Goal: Check status: Check status

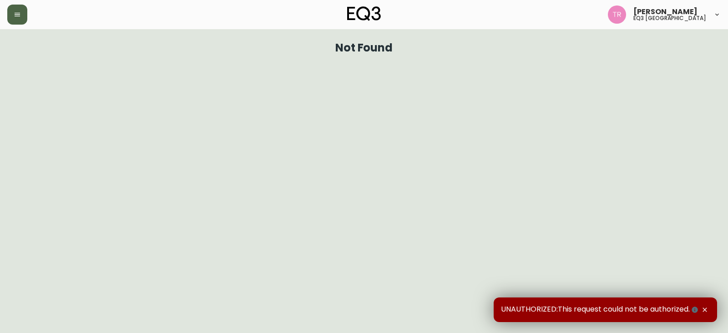
click at [18, 10] on button "button" at bounding box center [17, 15] width 20 height 20
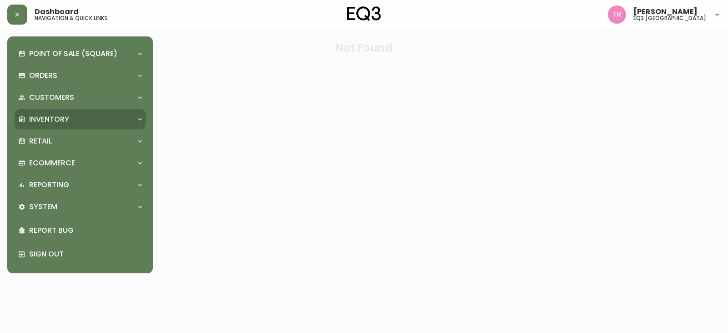
click at [71, 115] on div "Inventory" at bounding box center [75, 119] width 115 height 10
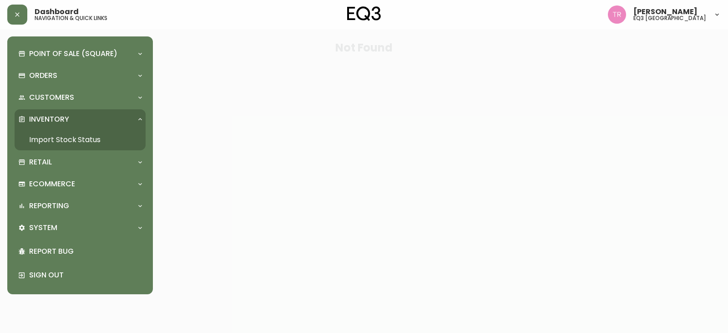
click at [62, 140] on link "Import Stock Status" at bounding box center [80, 139] width 131 height 21
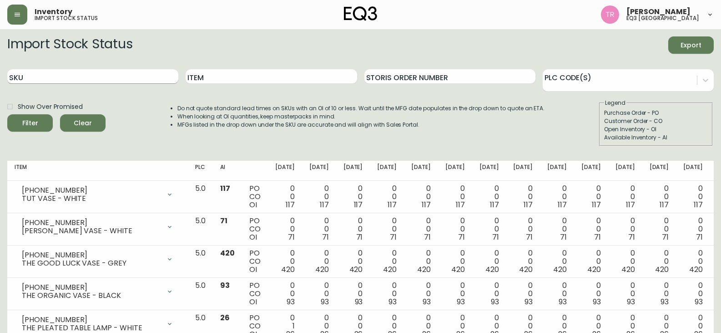
click at [72, 79] on input "SKU" at bounding box center [92, 76] width 171 height 15
paste input "[PHONE_NUMBER]"
type input "[PHONE_NUMBER]"
click at [7, 114] on button "Filter" at bounding box center [29, 122] width 45 height 17
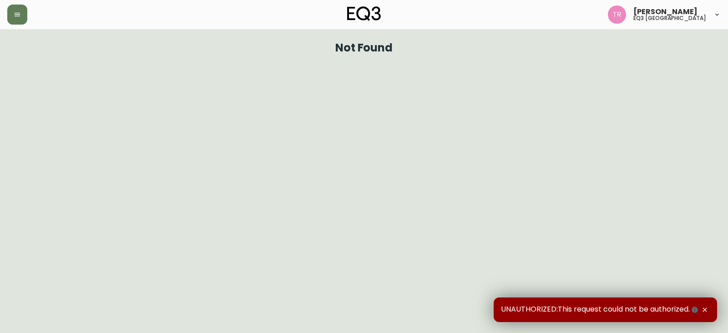
drag, startPoint x: 22, startPoint y: 10, endPoint x: 21, endPoint y: 27, distance: 17.3
click at [21, 12] on button "button" at bounding box center [17, 15] width 20 height 20
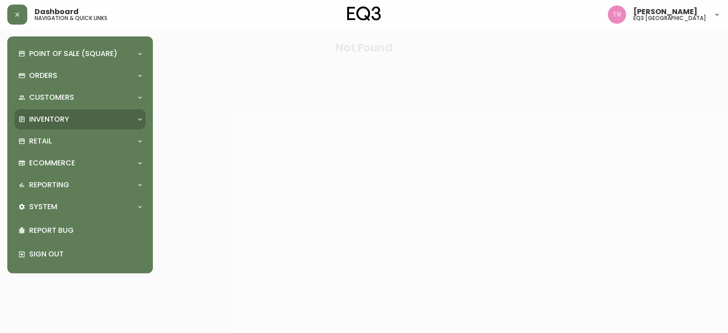
drag, startPoint x: 46, startPoint y: 120, endPoint x: 50, endPoint y: 123, distance: 5.2
click at [46, 121] on p "Inventory" at bounding box center [49, 119] width 40 height 10
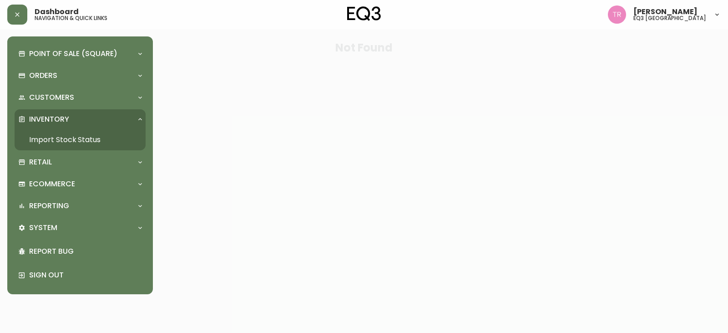
click at [61, 131] on link "Import Stock Status" at bounding box center [80, 139] width 131 height 21
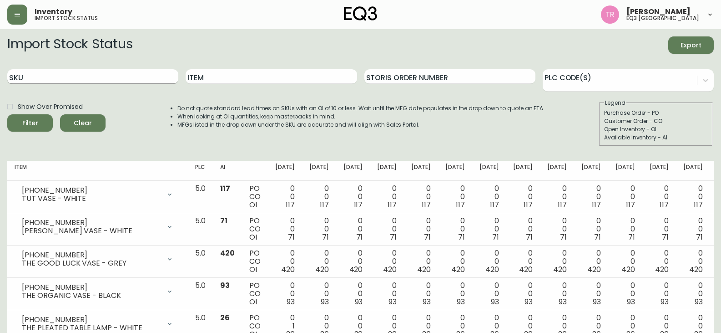
click at [41, 78] on input "SKU" at bounding box center [92, 76] width 171 height 15
type input "2030-507-4-A"
click at [7, 114] on button "Filter" at bounding box center [29, 122] width 45 height 17
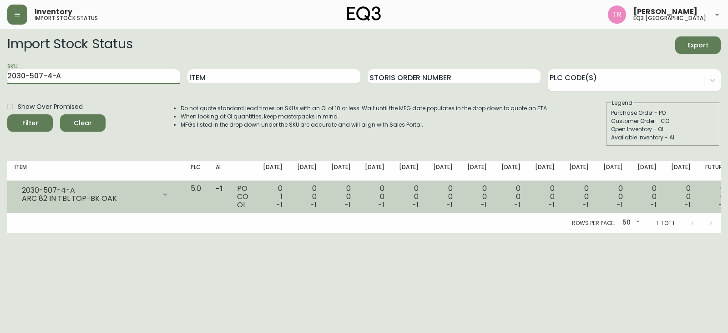
click at [169, 193] on icon at bounding box center [164, 194] width 7 height 7
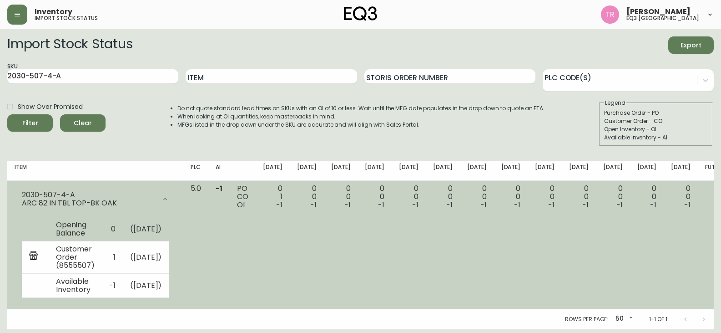
scroll to position [13, 0]
